Goal: Check status

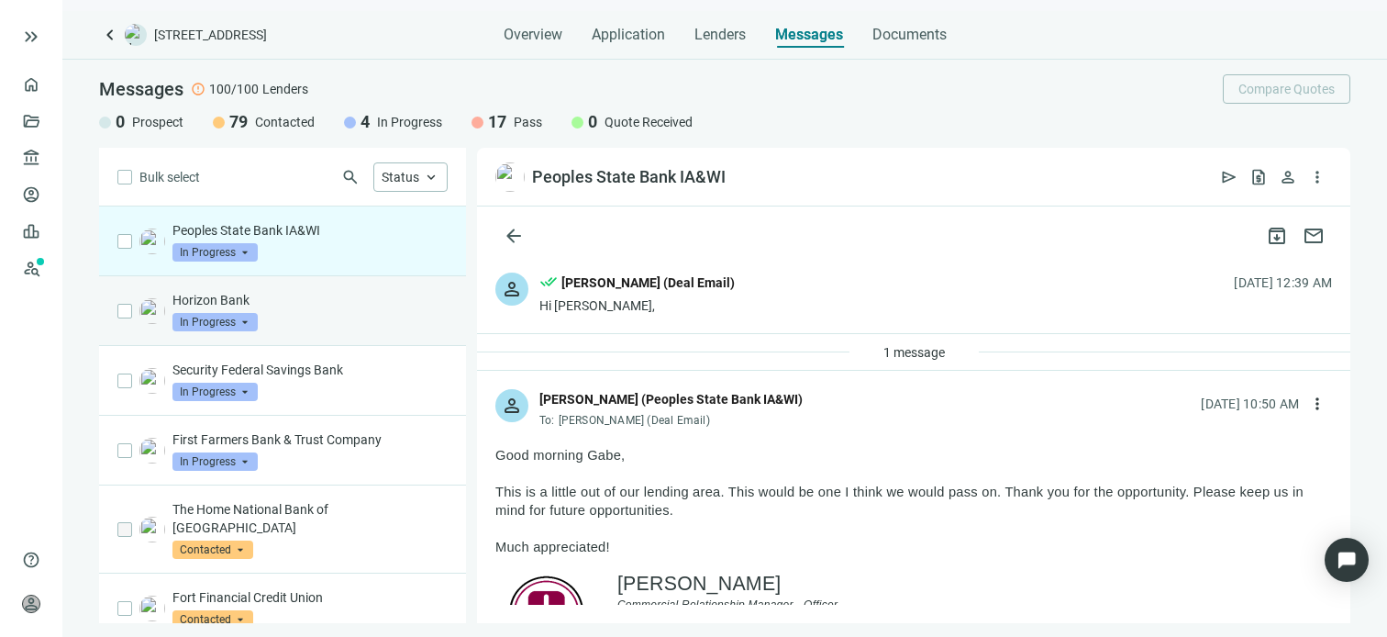
click at [315, 313] on div "Horizon Bank In Progress arrow_drop_down" at bounding box center [310, 311] width 275 height 40
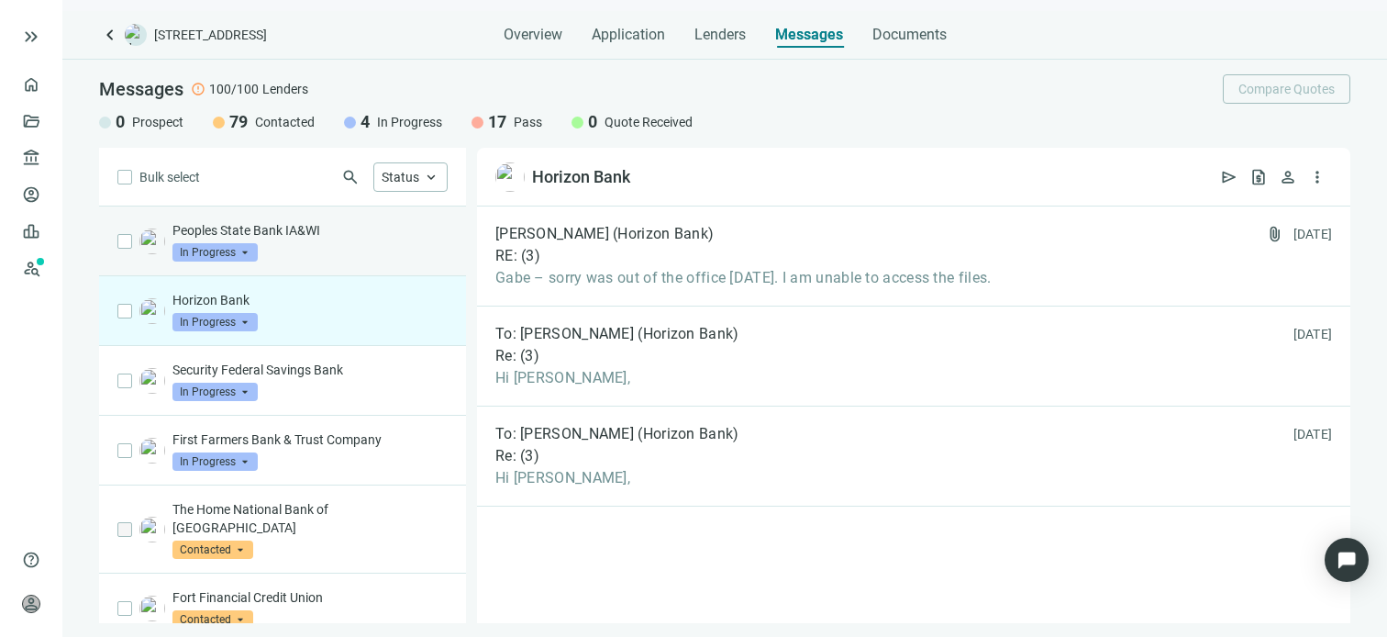
click at [310, 246] on div "Peoples State Bank IA&WI In Progress arrow_drop_down" at bounding box center [310, 241] width 275 height 40
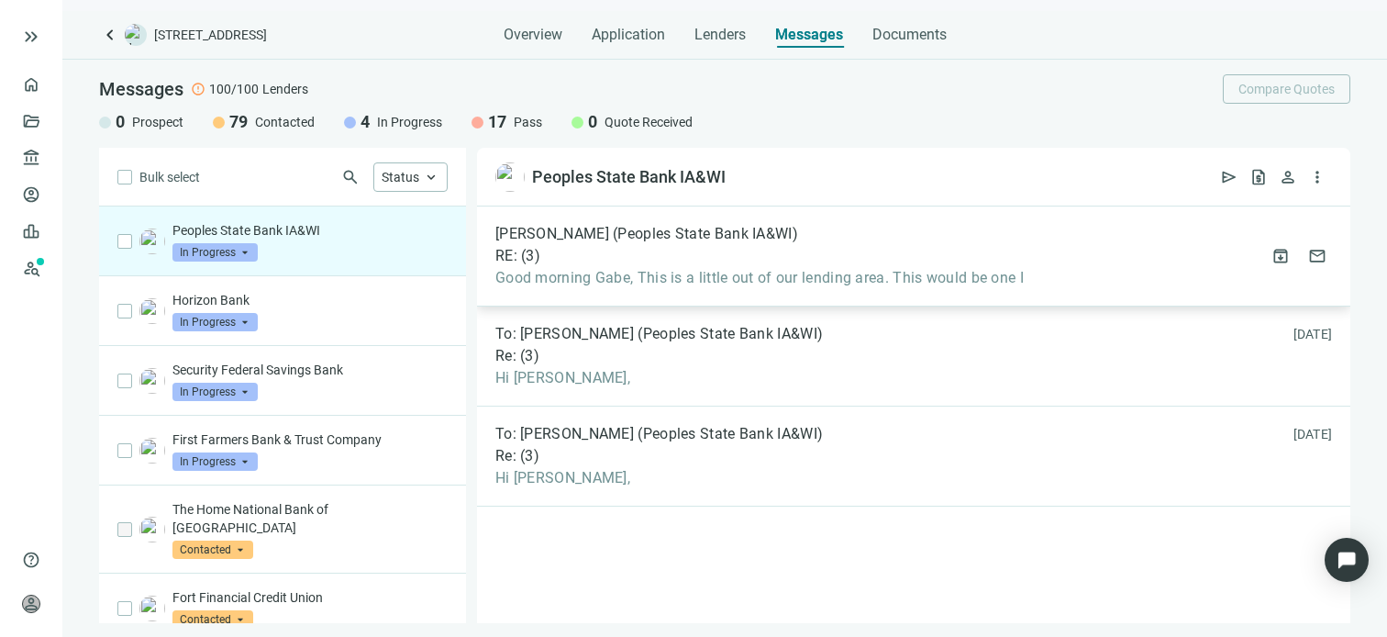
click at [651, 273] on span "Good morning Gabe, This is a little out of our lending area. This would be one I" at bounding box center [760, 278] width 529 height 18
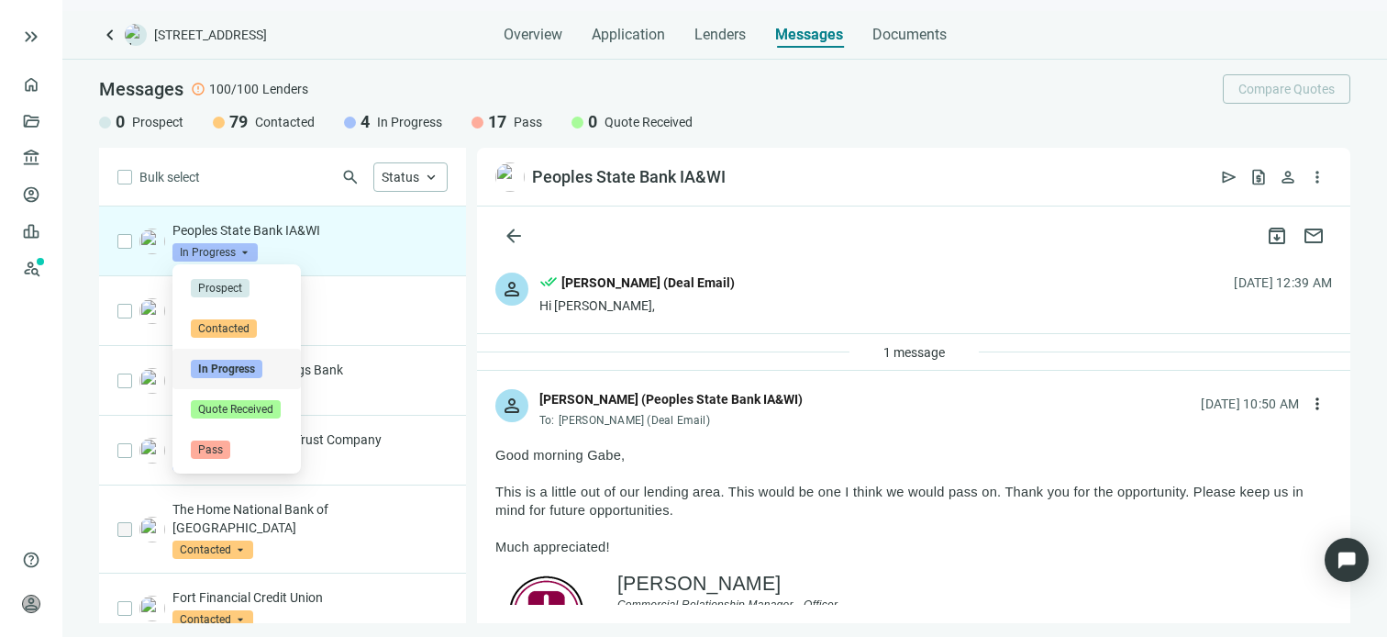
click at [246, 254] on span "In Progress" at bounding box center [215, 252] width 85 height 18
click at [221, 450] on span "Pass" at bounding box center [210, 449] width 39 height 18
